Goal: Task Accomplishment & Management: Manage account settings

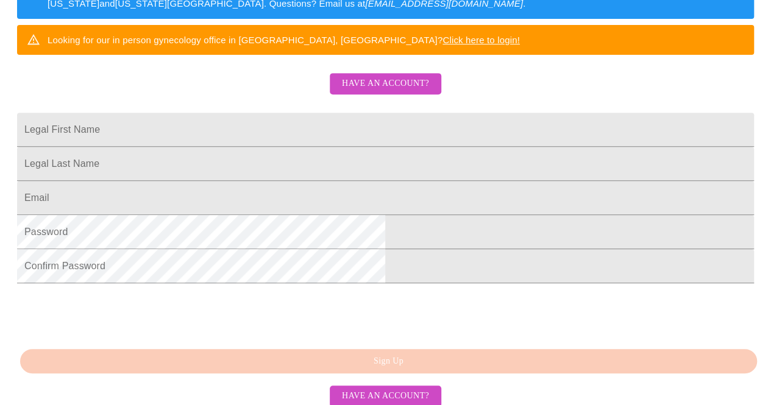
scroll to position [346, 0]
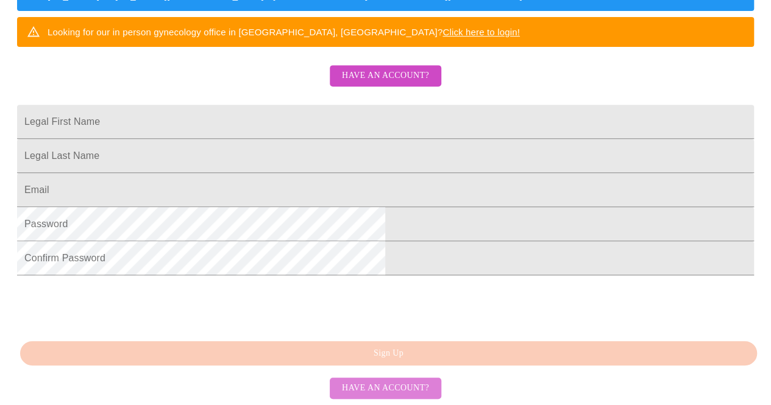
click at [392, 391] on span "Have an account?" at bounding box center [385, 388] width 87 height 15
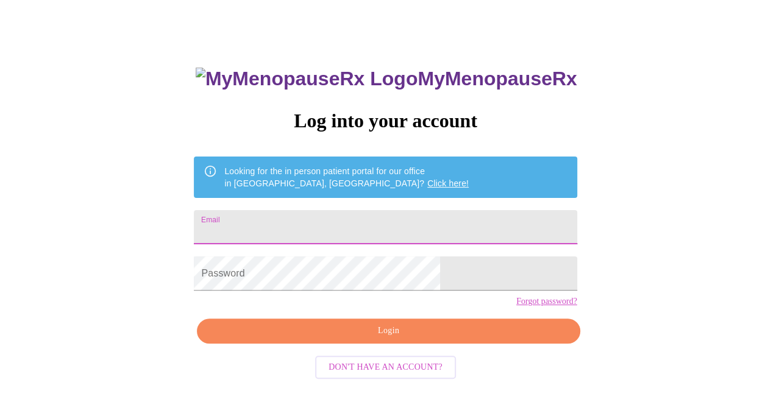
click at [395, 225] on input "Email" at bounding box center [385, 227] width 383 height 34
type input "[EMAIL_ADDRESS][DOMAIN_NAME]"
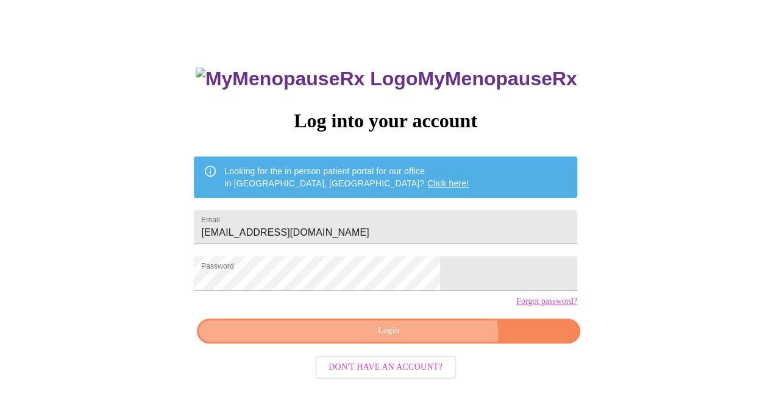
click at [416, 339] on span "Login" at bounding box center [388, 331] width 355 height 15
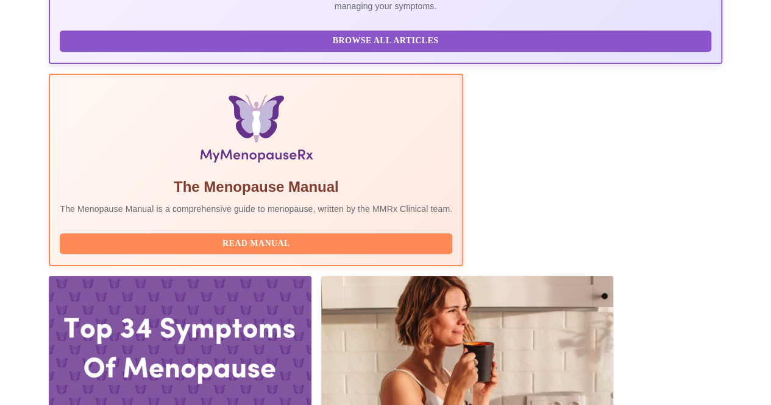
scroll to position [427, 0]
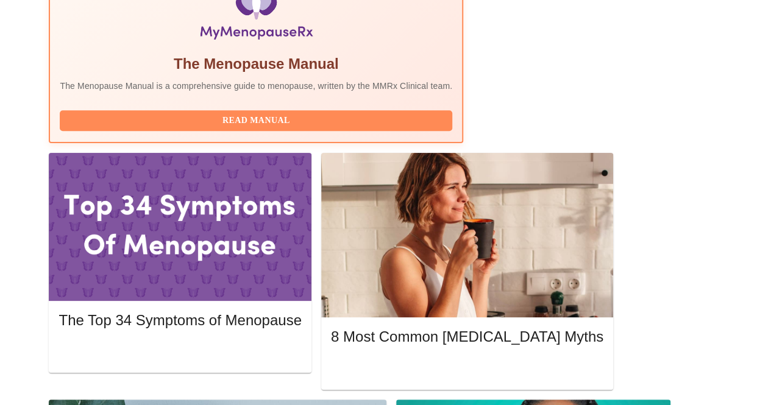
scroll to position [523, 0]
